Goal: Task Accomplishment & Management: Manage account settings

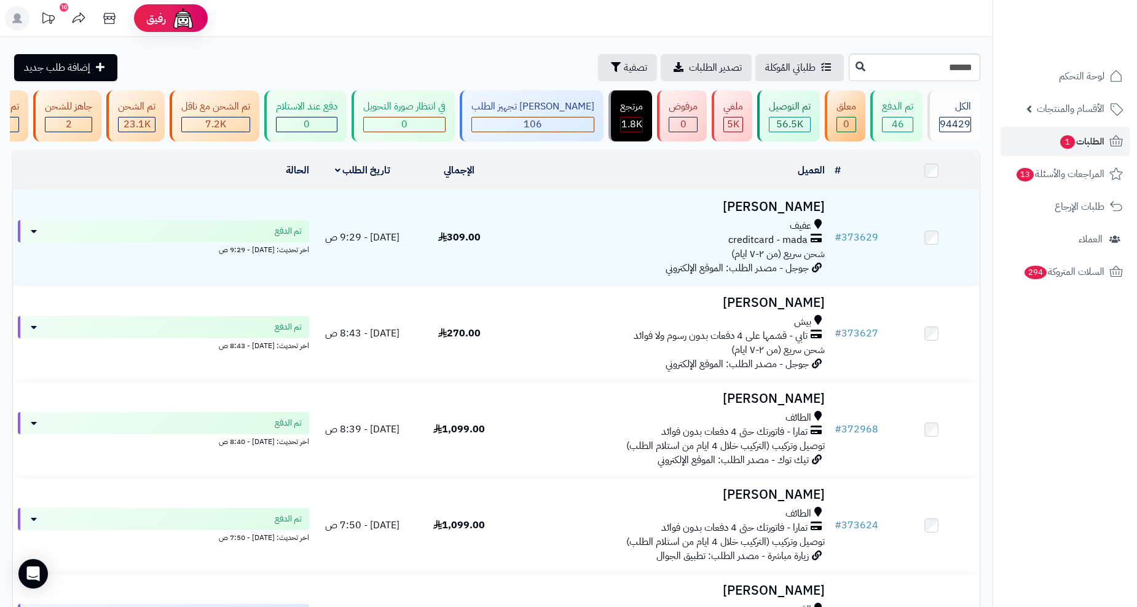
type input "******"
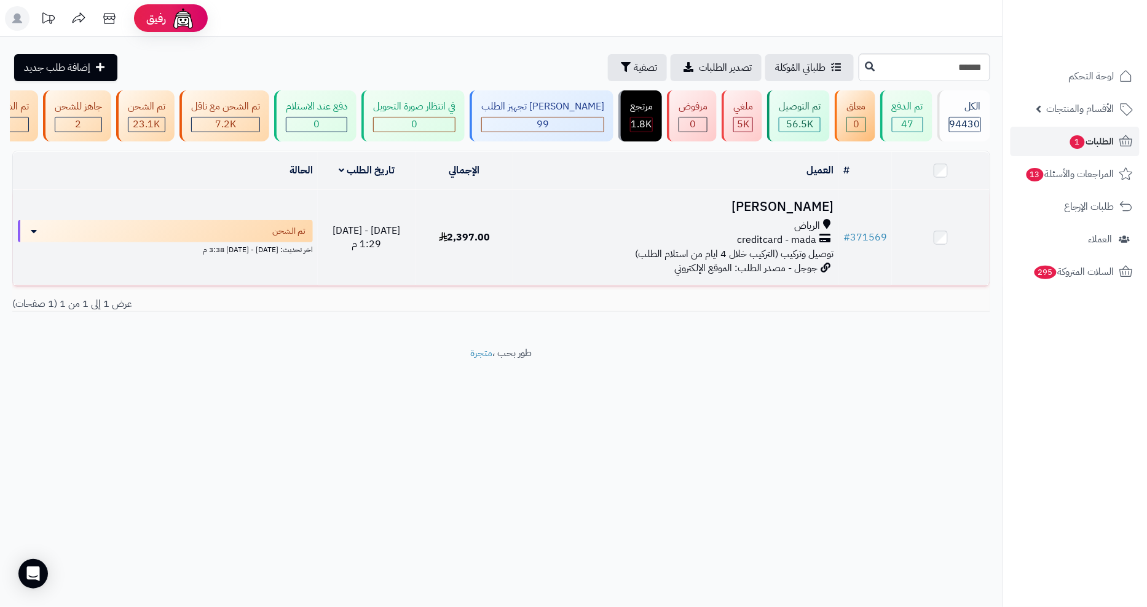
click at [811, 225] on td "تركي المطيري الرياض creditcard - mada توصيل وتركيب (التركيب خلال 4 ايام من استل…" at bounding box center [675, 237] width 325 height 95
click at [811, 214] on h3 "[PERSON_NAME]" at bounding box center [675, 207] width 315 height 14
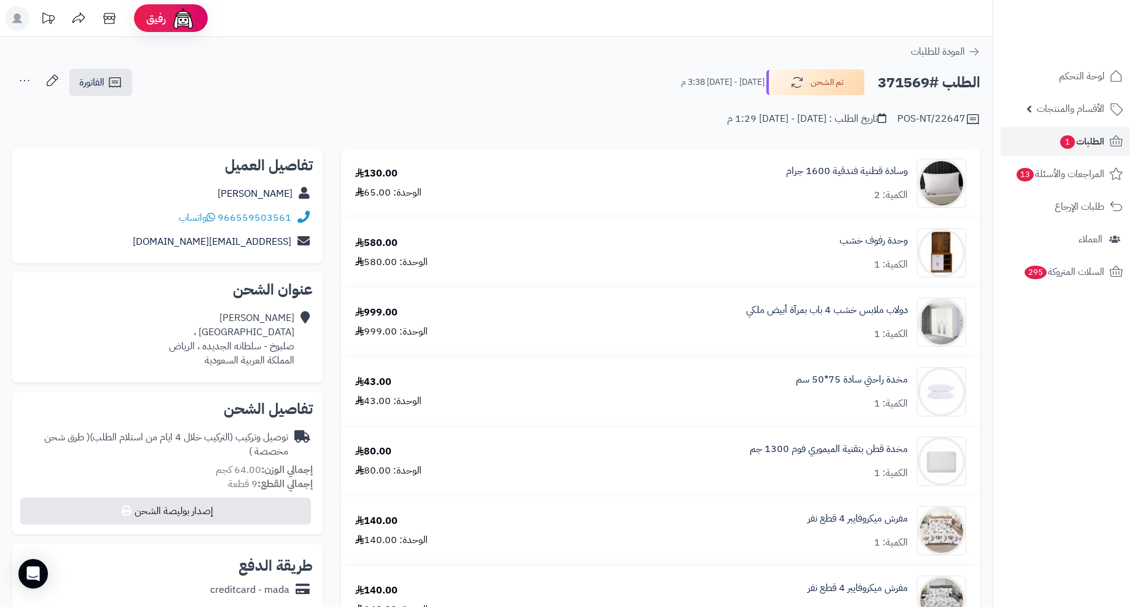
click at [169, 219] on div "966559503561 واتساب" at bounding box center [167, 218] width 291 height 24
copy div "966559503561 واتساب"
click at [1054, 142] on link "الطلبات 1" at bounding box center [1065, 142] width 129 height 30
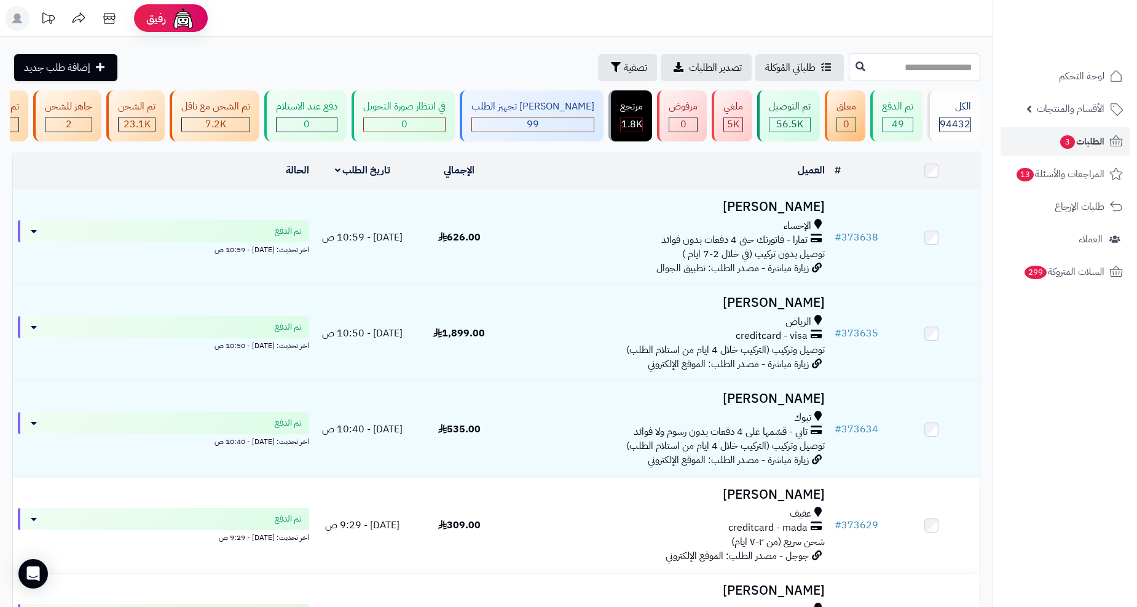
click at [849, 76] on input "text" at bounding box center [915, 67] width 132 height 28
paste input "******"
type input "******"
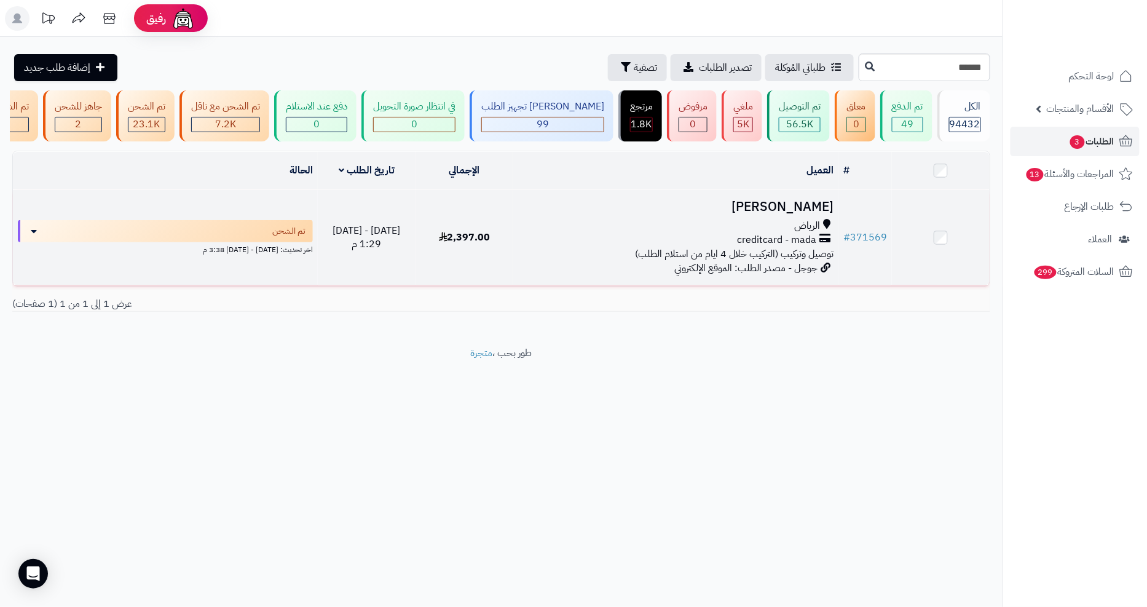
click at [777, 213] on h3 "[PERSON_NAME]" at bounding box center [675, 207] width 315 height 14
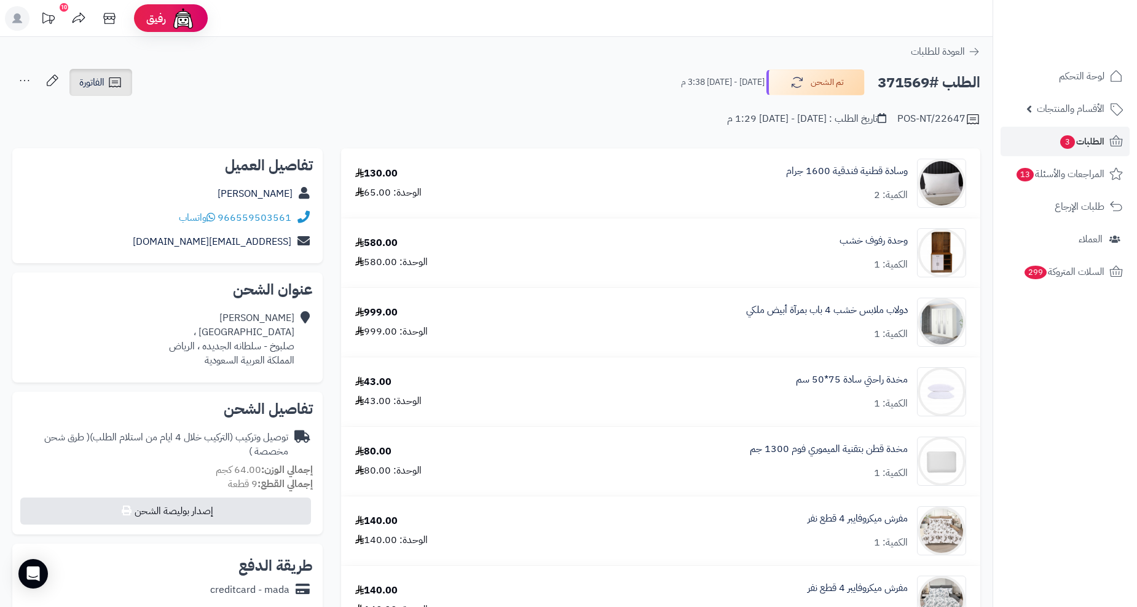
click at [105, 85] on link "الفاتورة" at bounding box center [100, 82] width 63 height 27
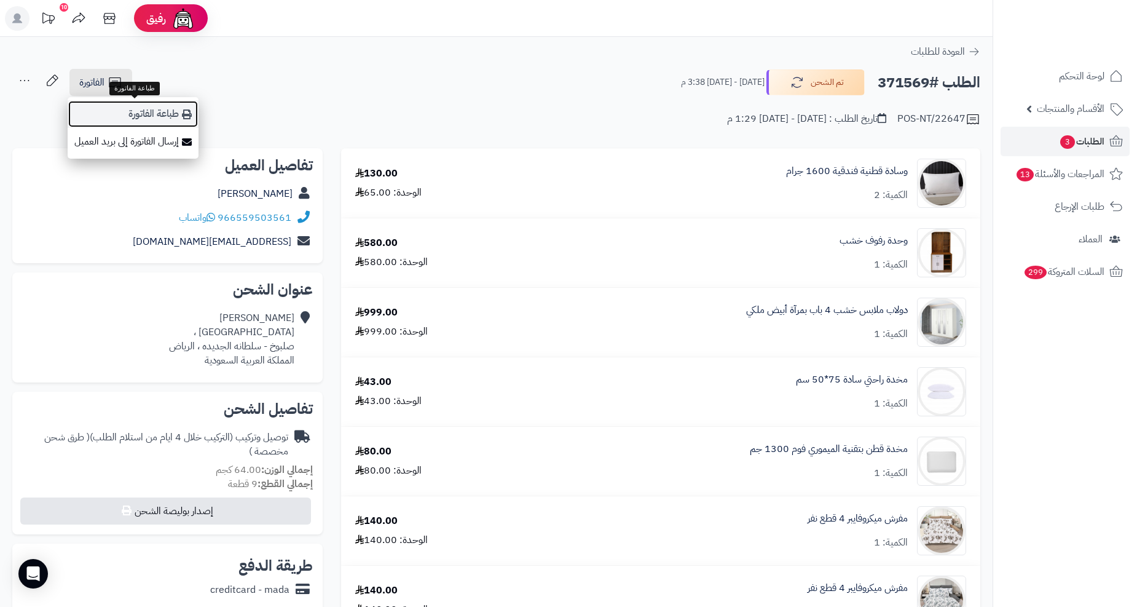
click at [162, 114] on link "طباعة الفاتورة" at bounding box center [133, 114] width 131 height 28
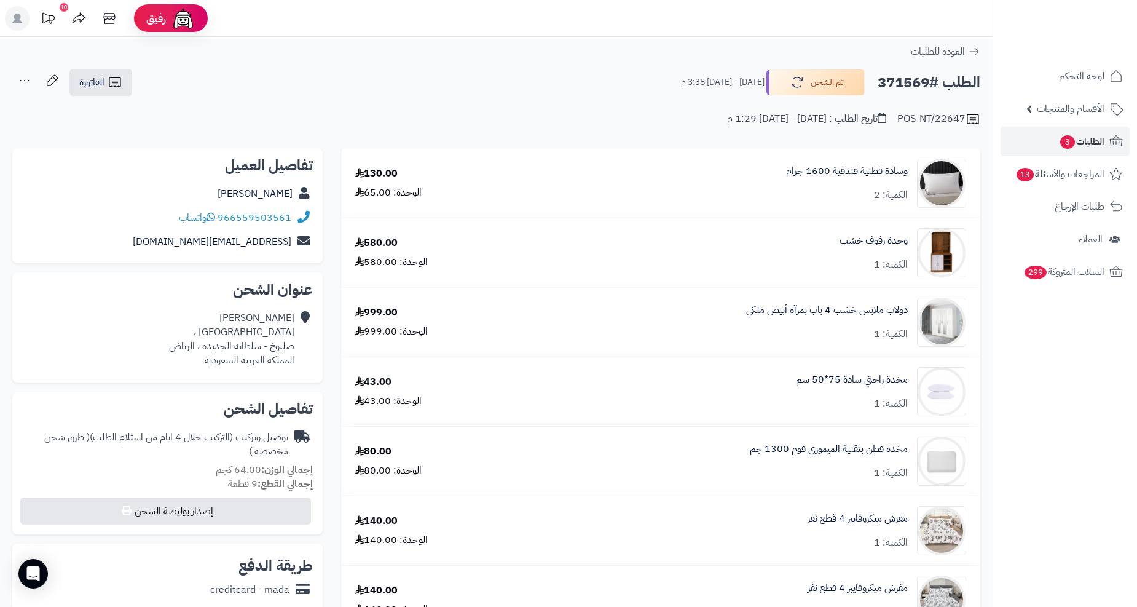
click at [899, 84] on h2 "الطلب #371569" at bounding box center [929, 82] width 103 height 25
copy h2 "371569"
drag, startPoint x: 295, startPoint y: 346, endPoint x: 270, endPoint y: 348, distance: 24.7
click at [270, 348] on div "تركي المطيري شارع الغنائم ، صلبوخ - سلطانه الجديده ، الرياض المملكة العربية الس…" at bounding box center [167, 339] width 291 height 66
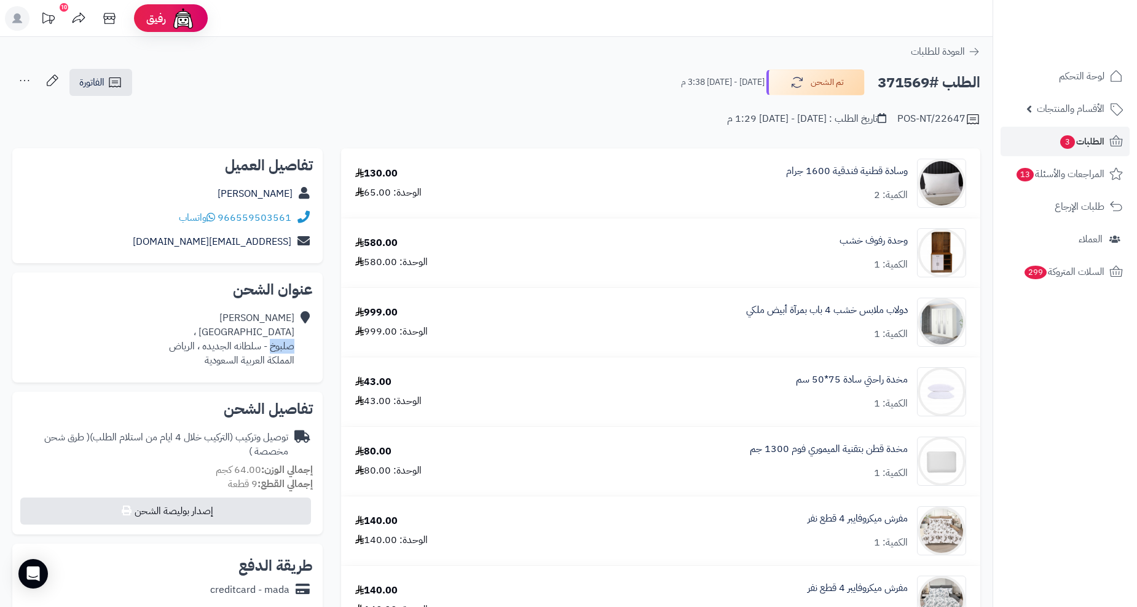
copy div "صلبوخ"
